Goal: Task Accomplishment & Management: Manage account settings

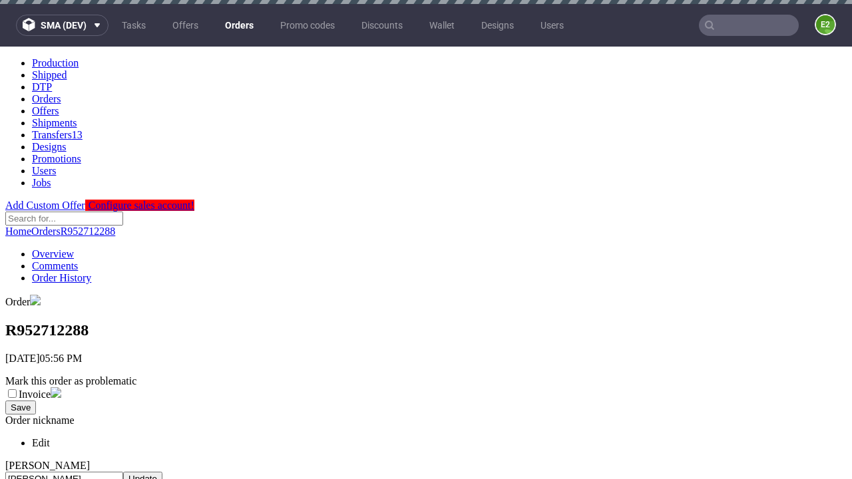
scroll to position [544, 0]
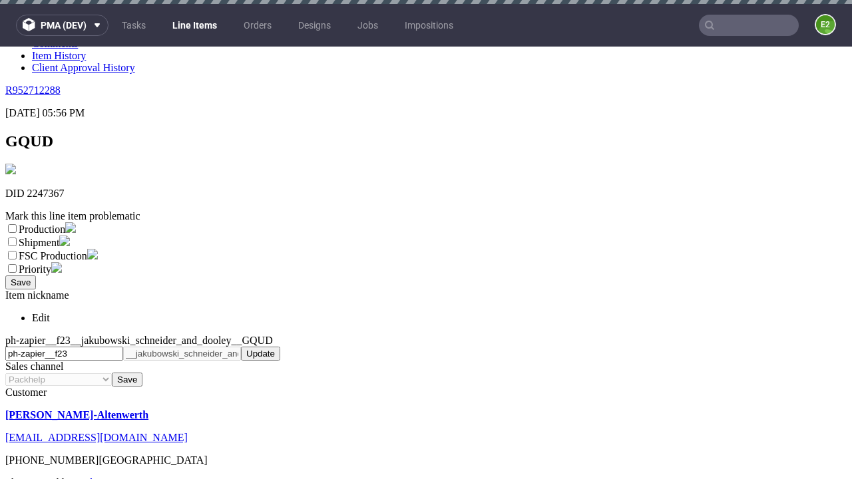
scroll to position [4, 0]
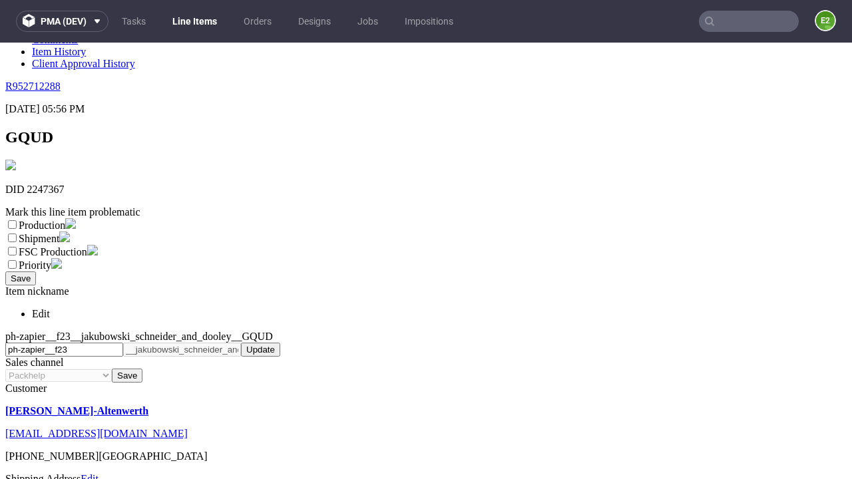
select select "dtp_ca_needed"
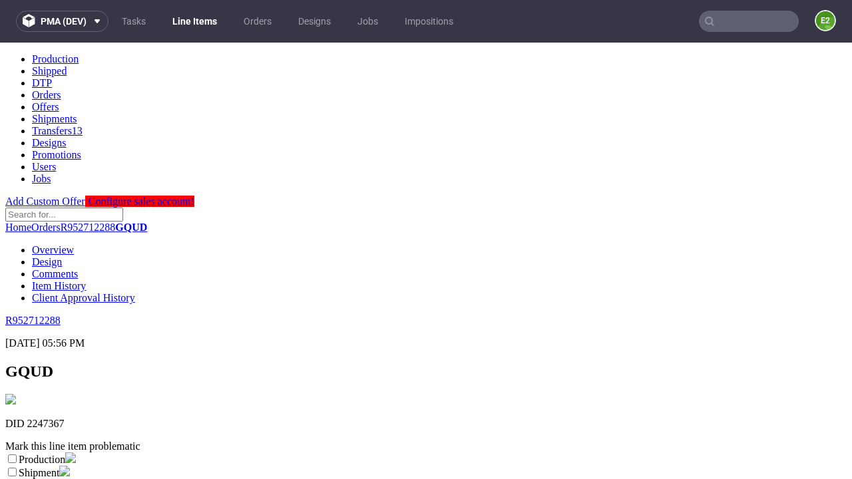
scroll to position [0, 0]
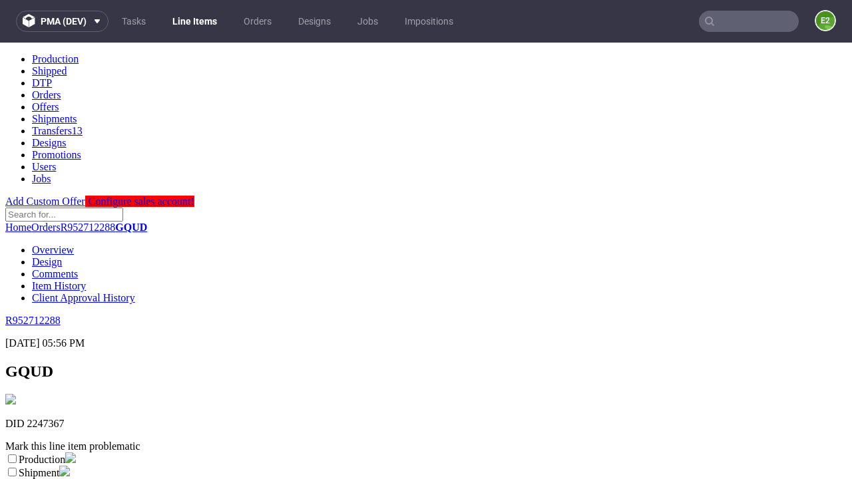
checkbox input "true"
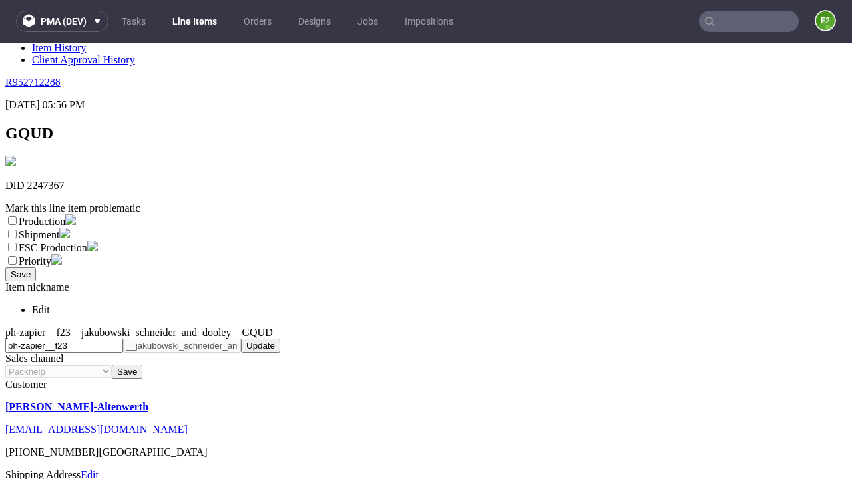
type textarea "test"
